Goal: Task Accomplishment & Management: Complete application form

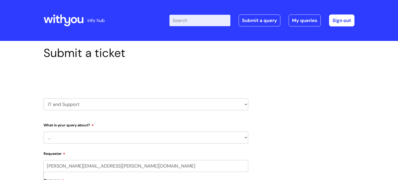
scroll to position [47, 0]
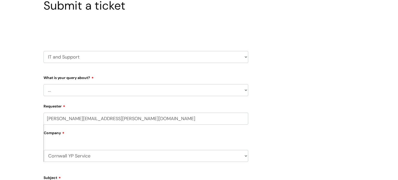
click at [60, 87] on select "... Mobile Phone Reset & MFA Accounts, Starters and Leavers IT Hardware issue I…" at bounding box center [146, 90] width 205 height 12
select select "IT Hardware issue"
click at [44, 84] on select "... Mobile Phone Reset & MFA Accounts, Starters and Leavers IT Hardware issue I…" at bounding box center [146, 90] width 205 height 12
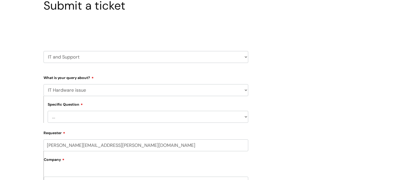
click at [91, 121] on select "... I need a new or replacement ... I’m waiting for new or replacement hardware…" at bounding box center [148, 117] width 201 height 12
click at [48, 111] on select "... I need a new or replacement ... I’m waiting for new or replacement hardware…" at bounding box center [148, 117] width 201 height 12
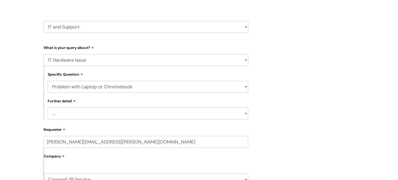
scroll to position [84, 0]
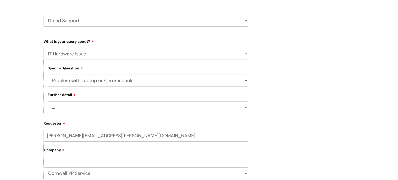
click at [123, 106] on select "... I’ve no sound / microphone I’ve got no internet or wifi I’ve got no camera …" at bounding box center [148, 107] width 201 height 12
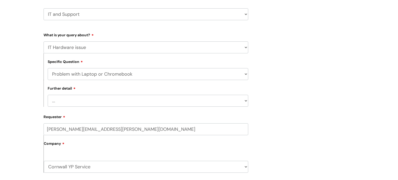
scroll to position [92, 0]
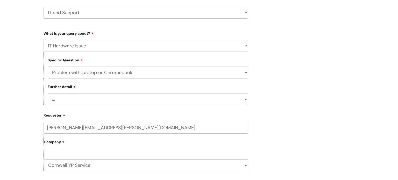
click at [103, 72] on select "... I need a new or replacement ... I’m waiting for new or replacement hardware…" at bounding box center [148, 73] width 201 height 12
select select "I need a new or replacement ..."
click at [48, 67] on select "... I need a new or replacement ... I’m waiting for new or replacement hardware…" at bounding box center [148, 73] width 201 height 12
click at [110, 99] on select "... Another sort of cable Anything else Monitor Mouse/keyboard Port replicator …" at bounding box center [148, 99] width 201 height 12
select select "Power supply"
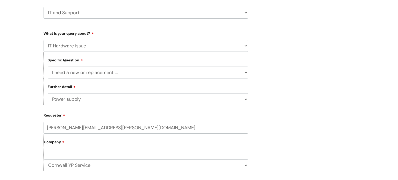
click at [48, 93] on select "... Another sort of cable Anything else Monitor Mouse/keyboard Port replicator …" at bounding box center [148, 99] width 201 height 12
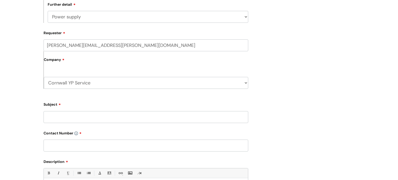
scroll to position [175, 0]
click at [91, 117] on input "Subject" at bounding box center [146, 116] width 205 height 12
type input "Losing Power"
click at [83, 147] on input "text" at bounding box center [146, 145] width 205 height 12
type input "o"
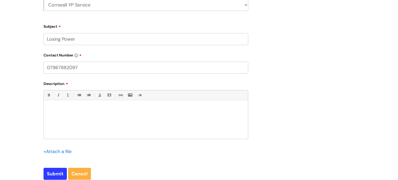
scroll to position [301, 0]
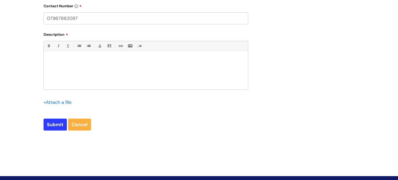
type input "07967882097"
click at [91, 60] on p at bounding box center [146, 60] width 196 height 5
click at [134, 59] on p "Sporadically over the last year my chromebook" at bounding box center [146, 60] width 196 height 5
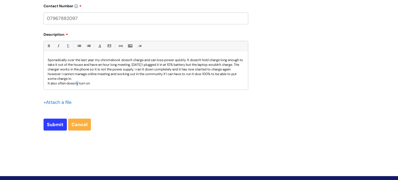
click at [77, 83] on p "It also often doesn'y turn on" at bounding box center [146, 83] width 196 height 5
click at [92, 82] on p "It also often doesn't turn on" at bounding box center [146, 83] width 196 height 5
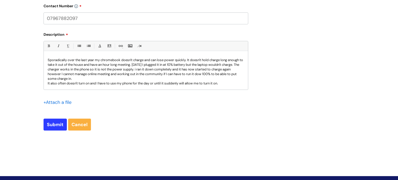
click at [206, 74] on p "Sporadically over the last year my chromebook doesn't charge and can lose power…" at bounding box center [146, 69] width 196 height 23
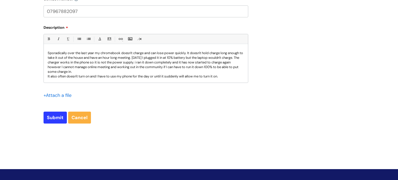
scroll to position [309, 0]
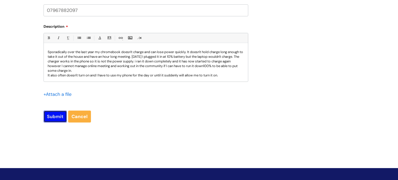
click at [53, 117] on input "Submit" at bounding box center [55, 117] width 23 height 12
type input "Please Wait..."
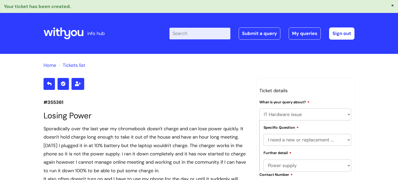
select select "IT Hardware issue"
select select "I need a new or replacement ..."
select select "Power supply"
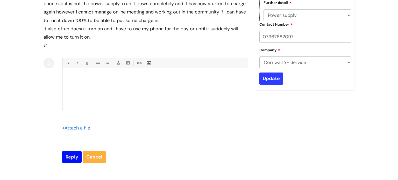
scroll to position [151, 0]
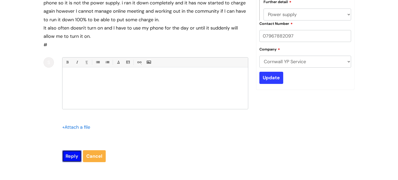
drag, startPoint x: 71, startPoint y: 154, endPoint x: 234, endPoint y: 139, distance: 163.8
click at [234, 139] on form "Bold (Ctrl-B) Italic (Ctrl-I) Underline(Ctrl-U) • Unordered List (Ctrl-Shift-7)…" at bounding box center [155, 109] width 186 height 105
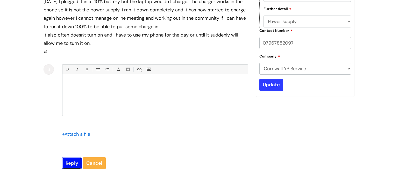
scroll to position [145, 0]
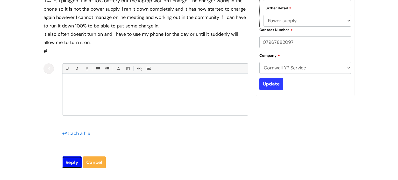
click at [67, 159] on input "Reply" at bounding box center [71, 163] width 19 height 12
type input "Please Wait..."
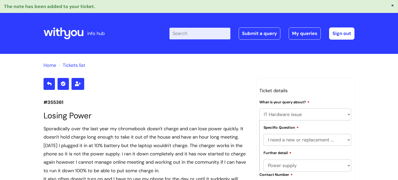
select select "IT Hardware issue"
select select "I need a new or replacement ..."
select select "Power supply"
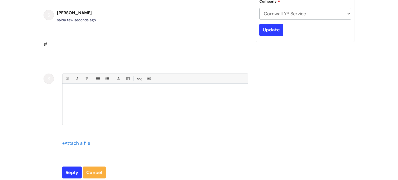
scroll to position [199, 0]
click at [94, 176] on link "Cancel" at bounding box center [94, 173] width 23 height 12
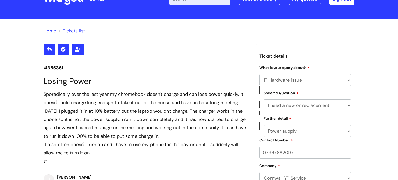
scroll to position [37, 0]
